Goal: Check status: Check status

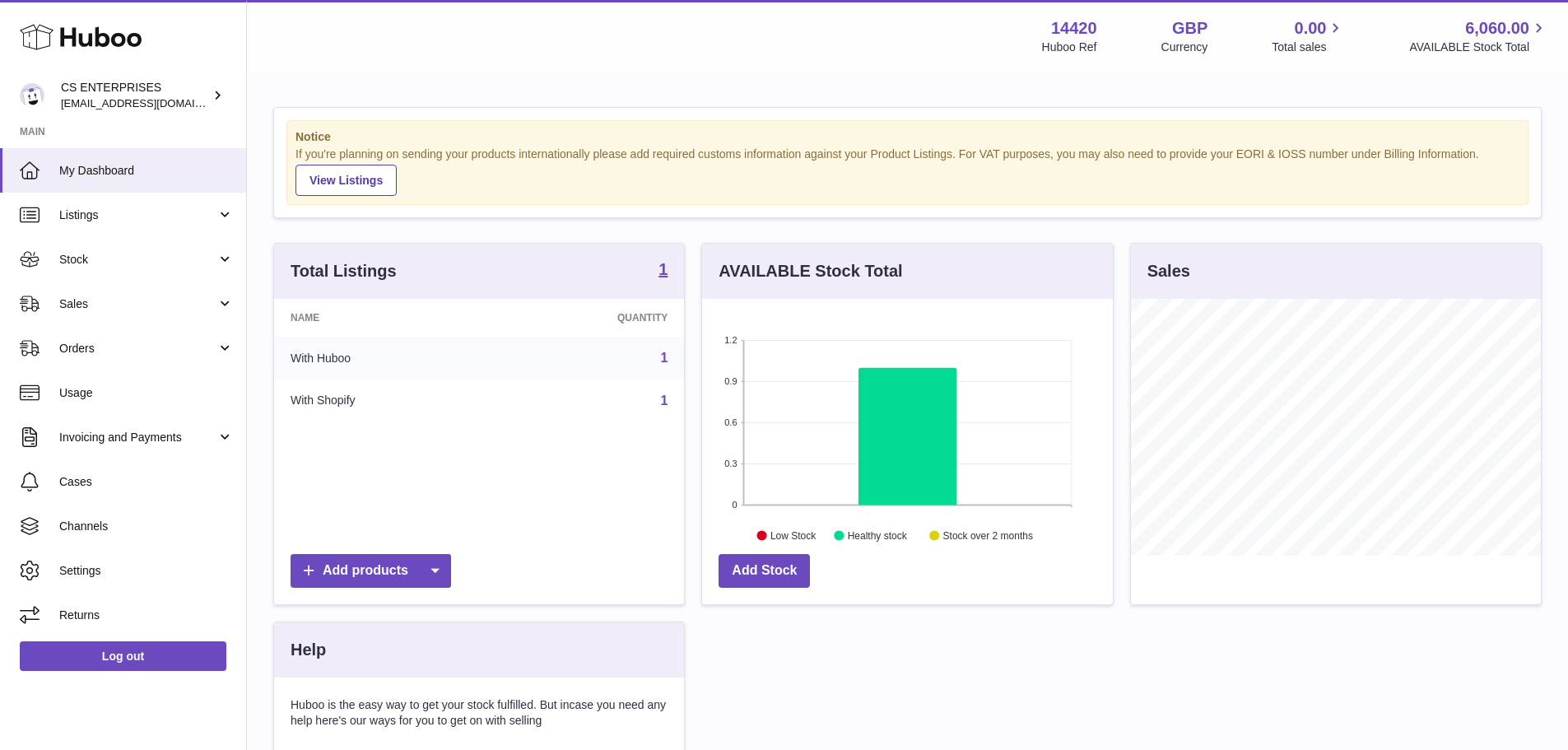
scroll to position [257, 411]
click at [145, 278] on link "Stock" at bounding box center [123, 259] width 246 height 44
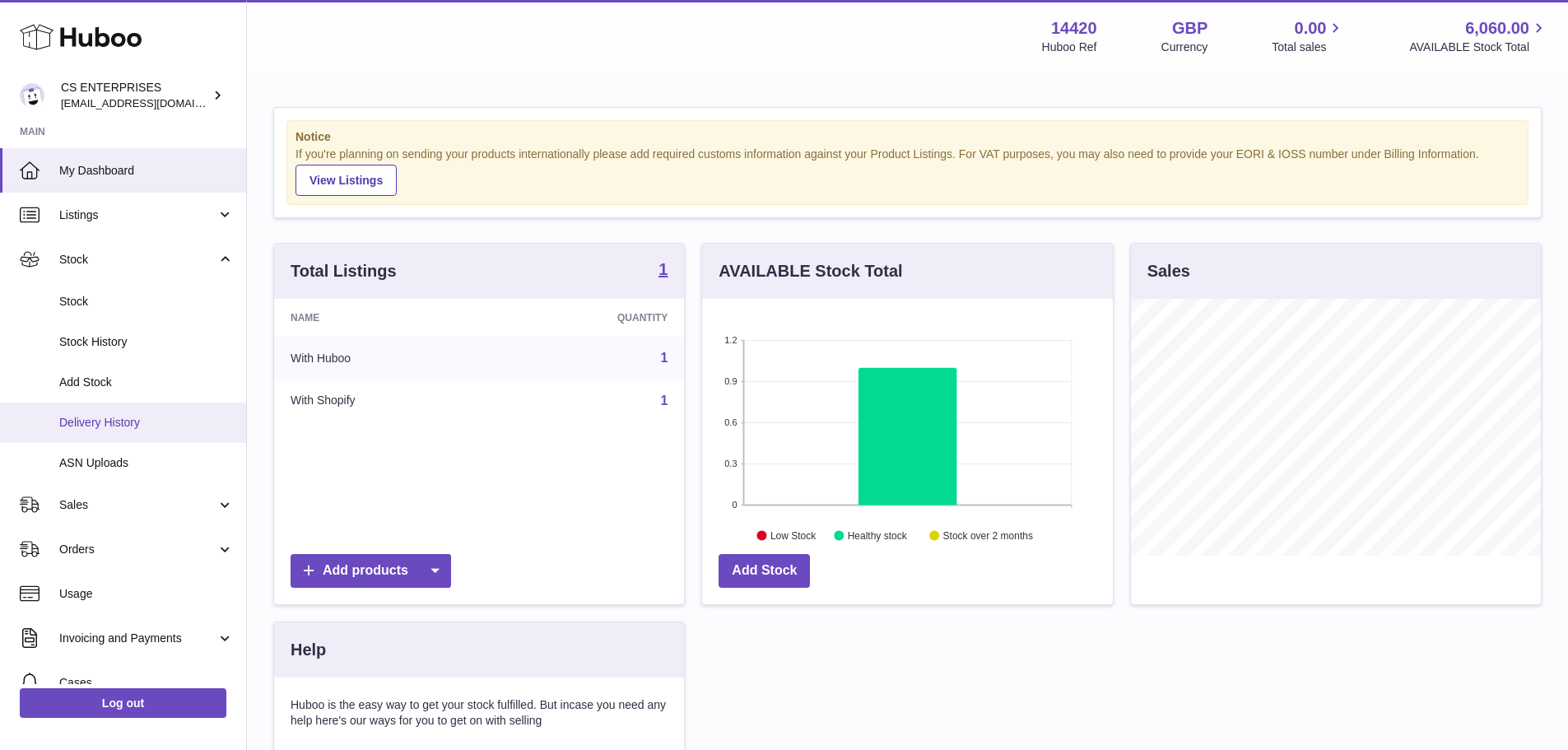
click at [192, 426] on span "Delivery History" at bounding box center [146, 422] width 175 height 15
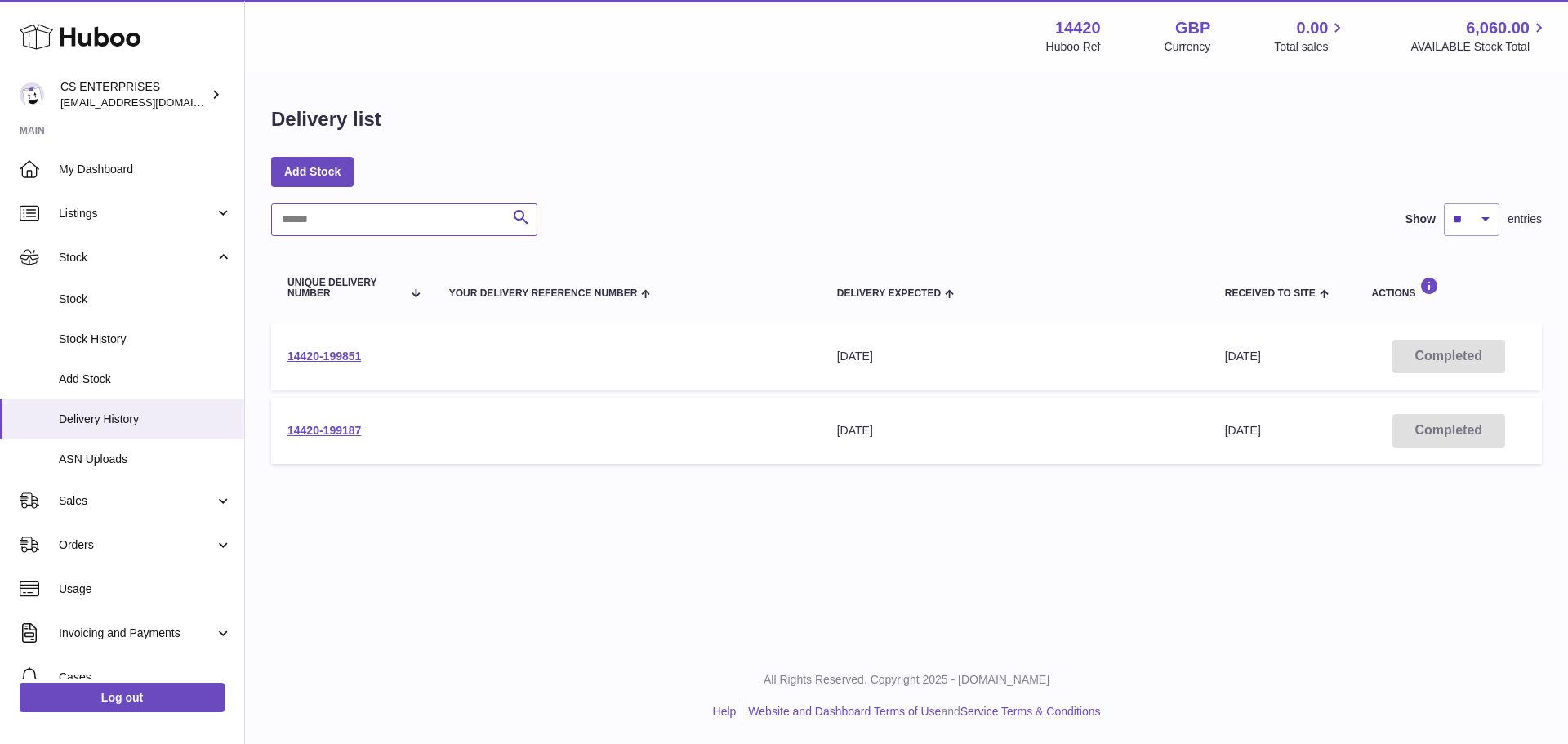
click at [411, 225] on input "text" at bounding box center [404, 220] width 266 height 33
click at [677, 493] on div "Delivery list Add Stock Search Show ** ** ** *** entries Unique Delivery Number…" at bounding box center [907, 290] width 1323 height 431
click at [335, 431] on link "14420-199187" at bounding box center [324, 430] width 74 height 13
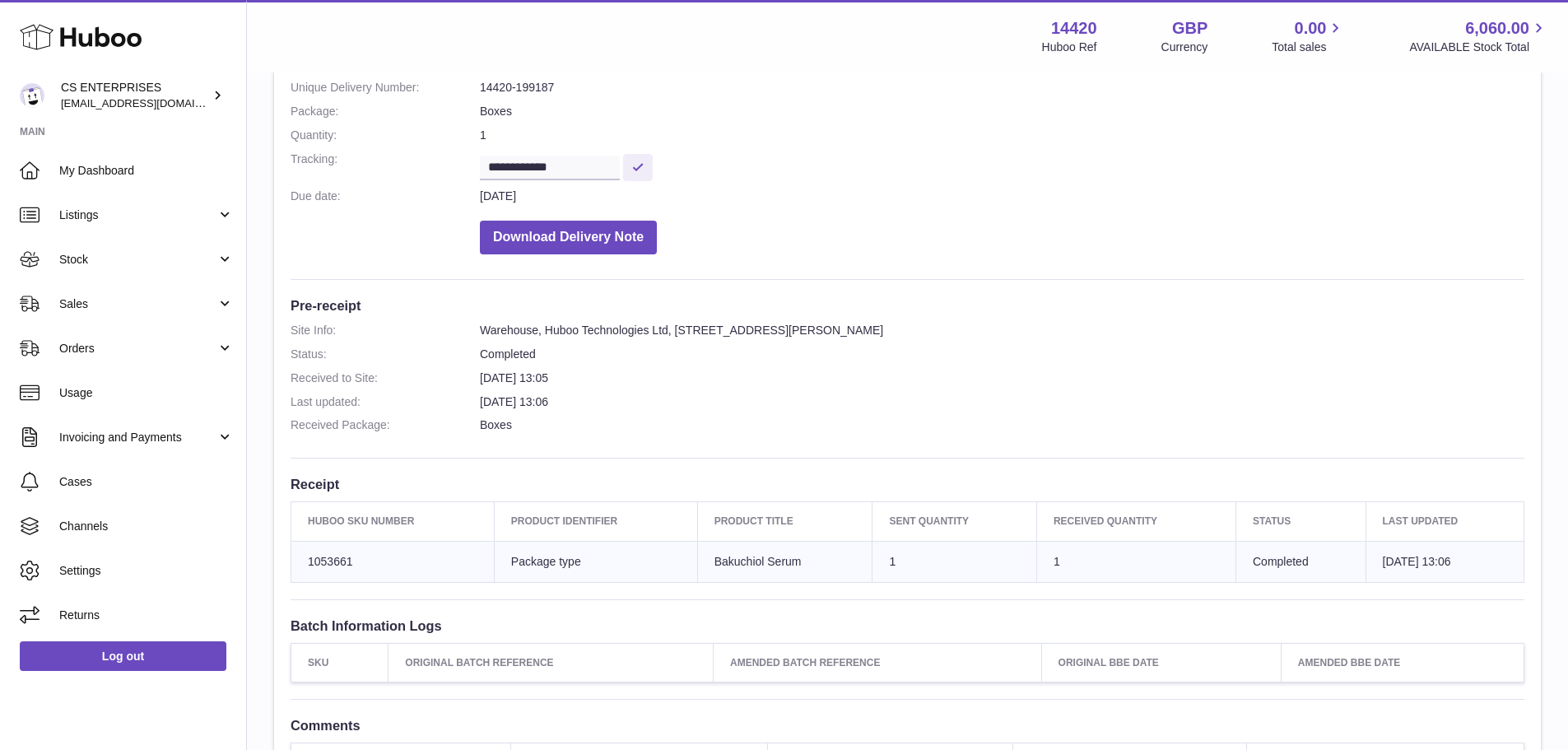
scroll to position [330, 0]
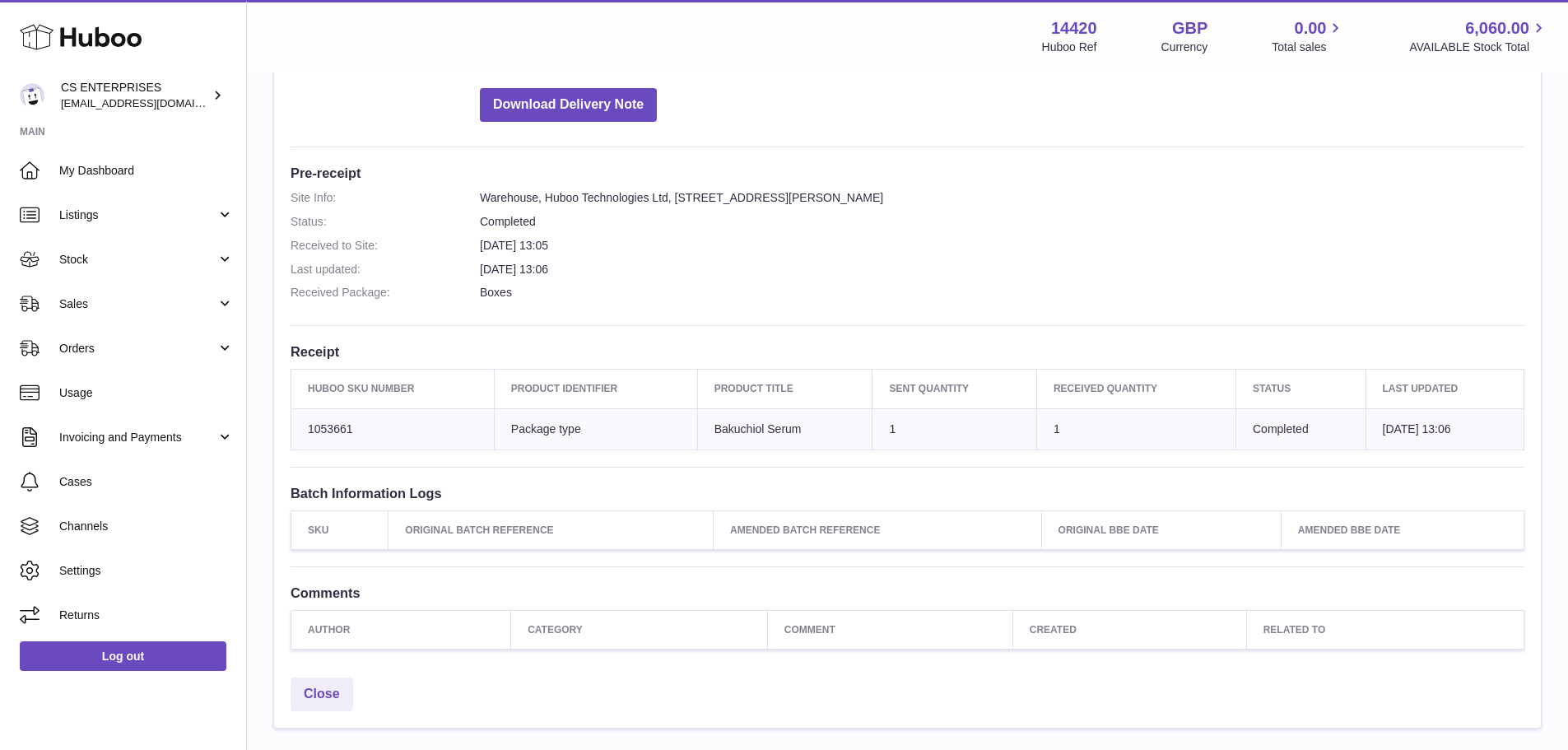
click at [331, 436] on td "Huboo SKU Number 1053661" at bounding box center [393, 429] width 203 height 42
copy td "1053661"
